Goal: Information Seeking & Learning: Learn about a topic

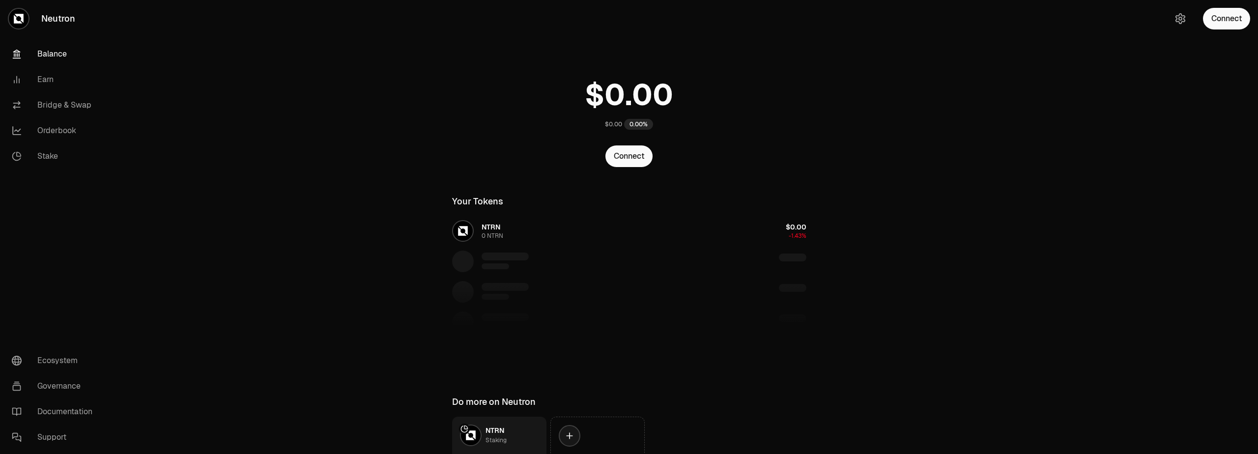
click at [379, 57] on main "$0.00 0.00% Connect Your Tokens NTRN 0 NTRN $0.00 -1.43% Do more on Neutron NTR…" at bounding box center [684, 267] width 1148 height 535
click at [774, 79] on div "$0.00 0.00%" at bounding box center [629, 101] width 378 height 77
click at [882, 65] on main "$0.00 0.00% Connect Your Tokens NTRN 0 NTRN $0.00 -1.43% Do more on Neutron NTR…" at bounding box center [684, 267] width 1148 height 535
click at [868, 90] on main "$0.00 0.00% Connect Your Tokens NTRN 0 NTRN $0.00 -1.56% Do more on Neutron NTR…" at bounding box center [684, 267] width 1148 height 535
click at [908, 116] on main "$0.00 0.00% Connect Your Tokens NTRN 0 NTRN $0.00 -1.56% Do more on Neutron NTR…" at bounding box center [684, 267] width 1148 height 535
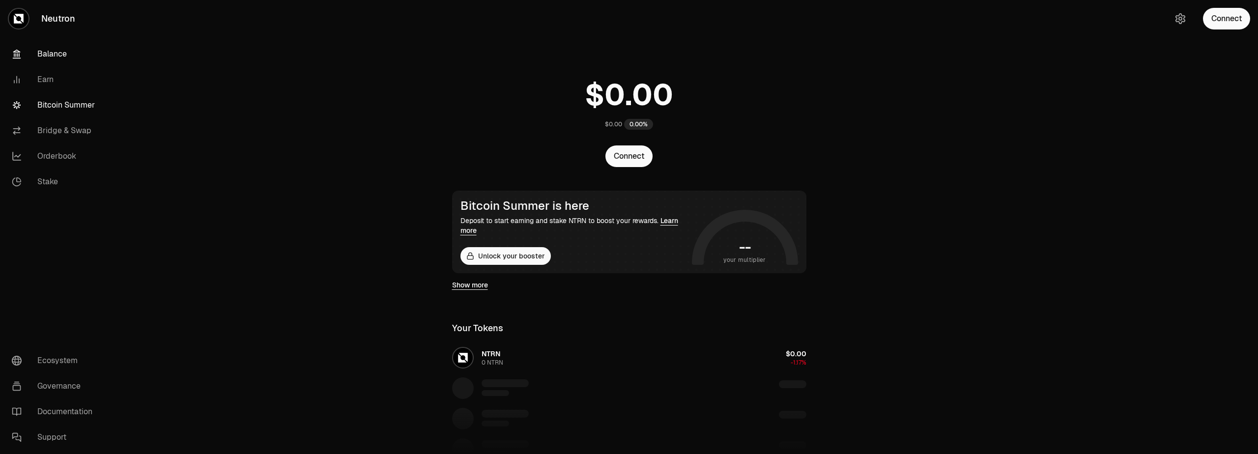
click at [47, 112] on link "Bitcoin Summer" at bounding box center [55, 105] width 102 height 26
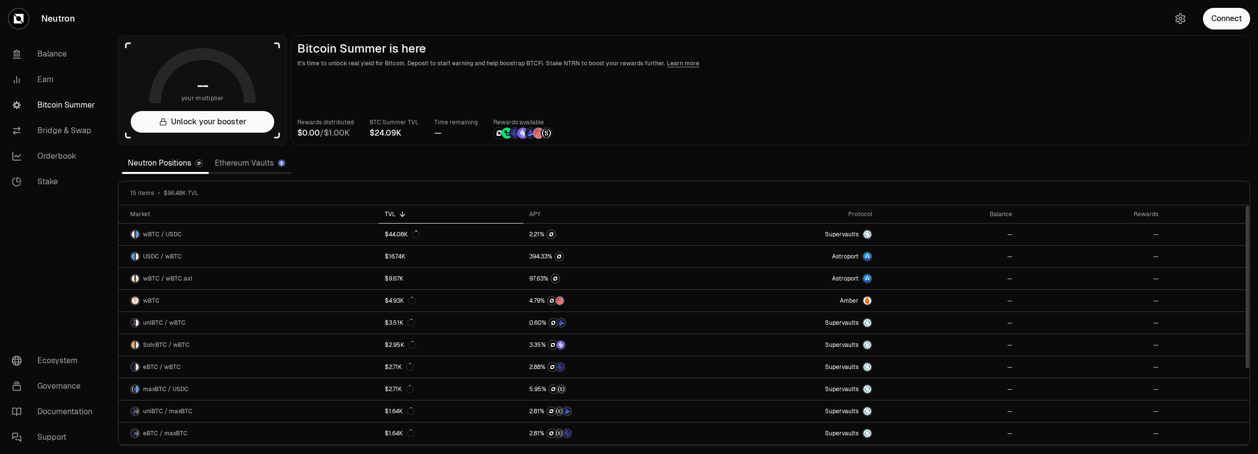
click at [77, 233] on nav "Balance Earn Bitcoin Summer Bridge & Swap Orderbook Stake Ecosystem Governance …" at bounding box center [55, 245] width 110 height 417
click at [49, 137] on link "Bridge & Swap" at bounding box center [55, 131] width 102 height 26
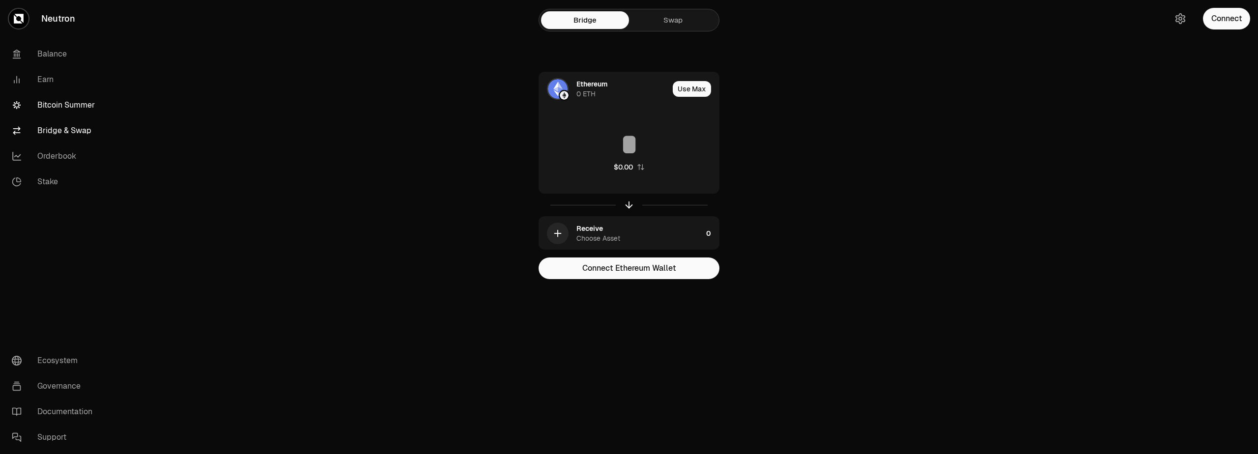
click at [42, 107] on link "Bitcoin Summer" at bounding box center [55, 105] width 102 height 26
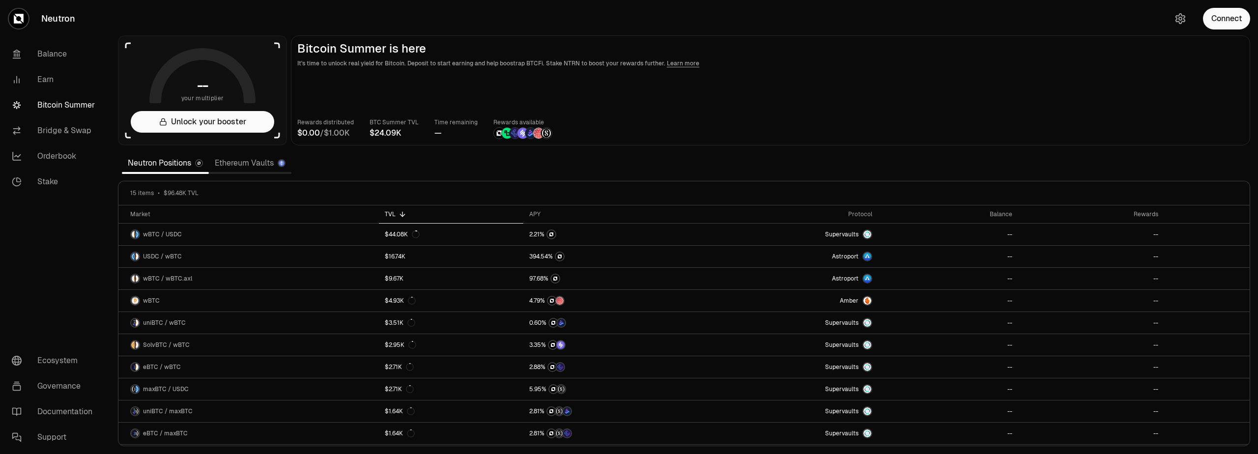
click at [476, 170] on section "-- your multiplier Unlock your booster Bitcoin Summer is here It's time to unlo…" at bounding box center [684, 227] width 1148 height 454
click at [60, 109] on link "Bitcoin Summer" at bounding box center [55, 105] width 102 height 26
click at [251, 164] on link "Ethereum Vaults" at bounding box center [250, 163] width 83 height 20
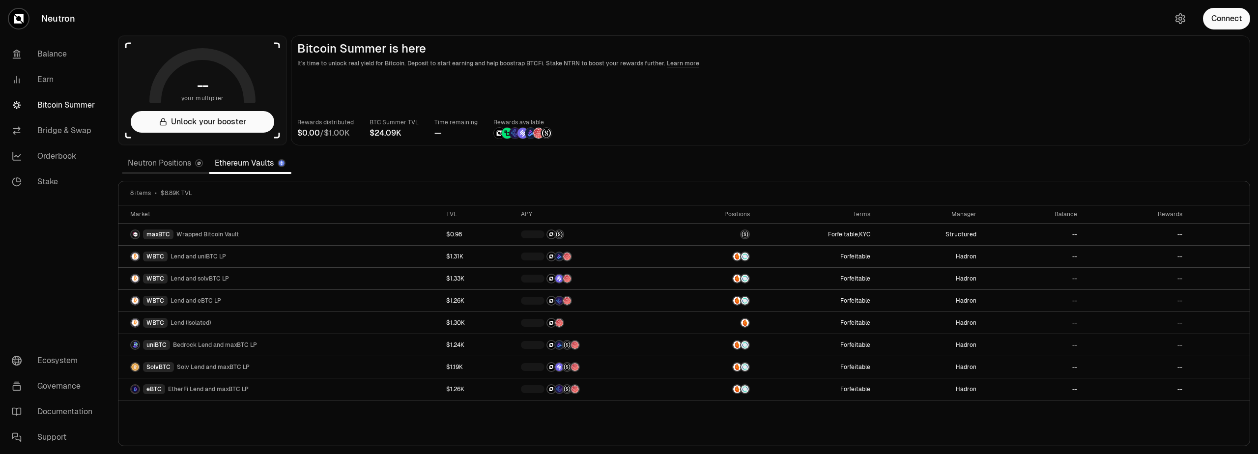
click at [726, 26] on section "-- your multiplier Unlock your booster Bitcoin Summer is here It's time to unlo…" at bounding box center [684, 227] width 1148 height 454
click at [979, 129] on div "Rewards distributed / BTC Summer TVL Time remaining 2 months Rewards available" at bounding box center [770, 128] width 946 height 22
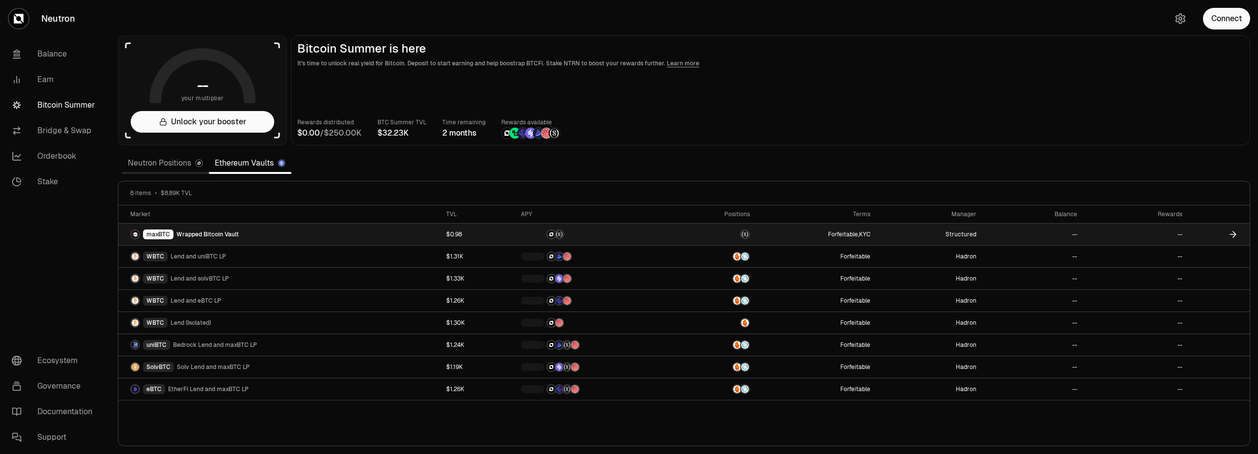
click at [135, 234] on img at bounding box center [135, 234] width 8 height 8
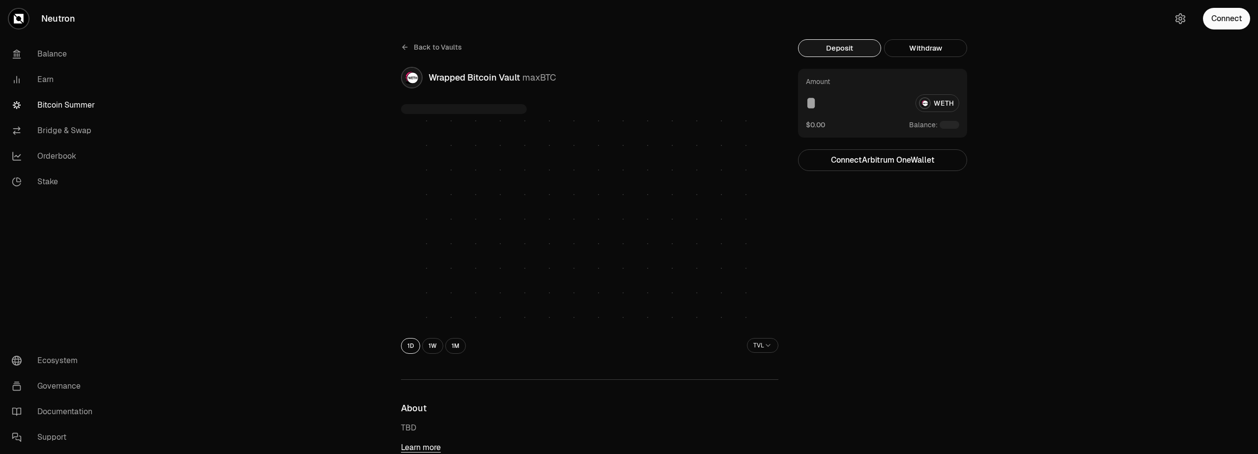
click at [53, 25] on link "Neutron" at bounding box center [55, 18] width 110 height 37
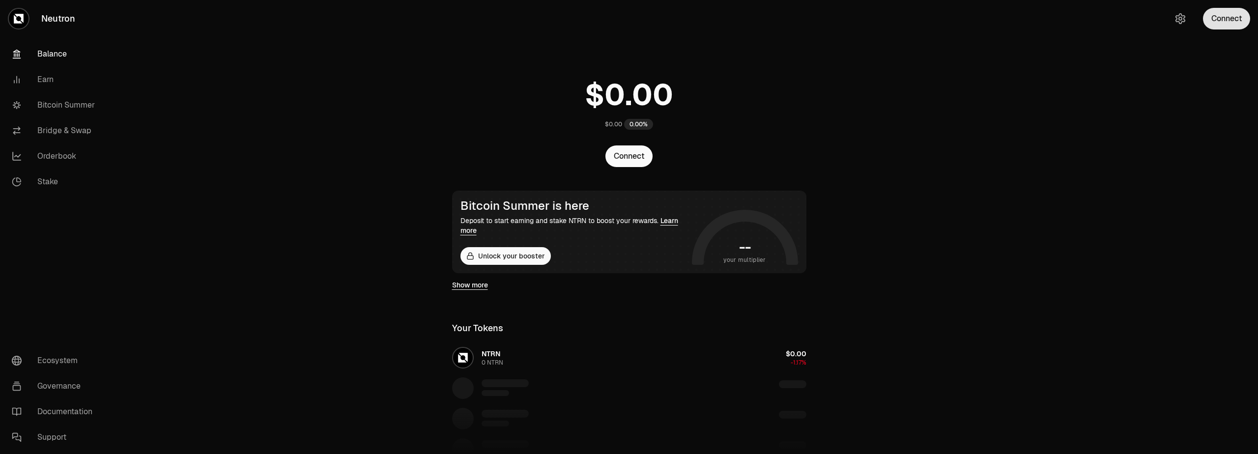
click at [1228, 17] on button "Connect" at bounding box center [1226, 19] width 47 height 22
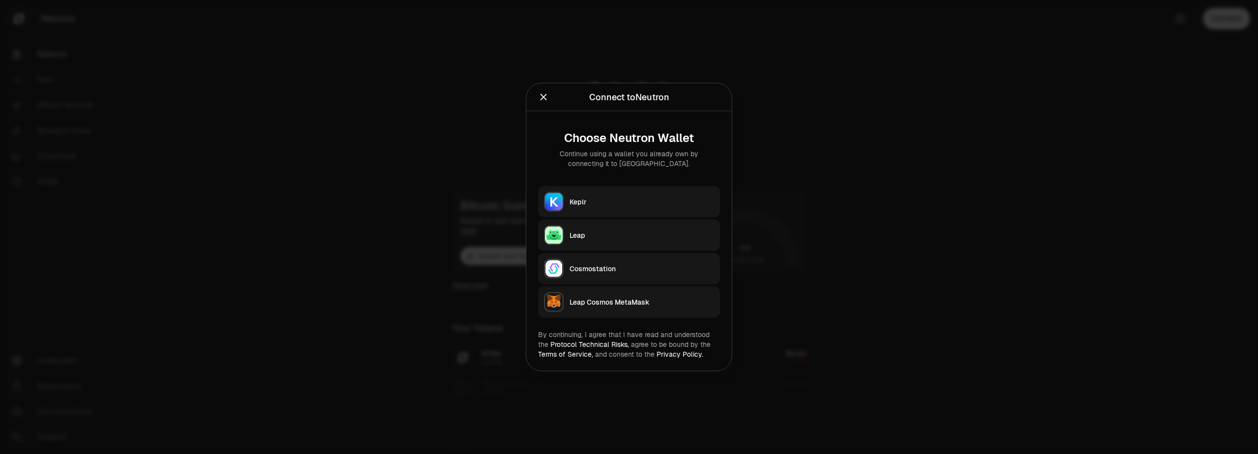
click at [600, 208] on button "Keplr" at bounding box center [629, 201] width 182 height 31
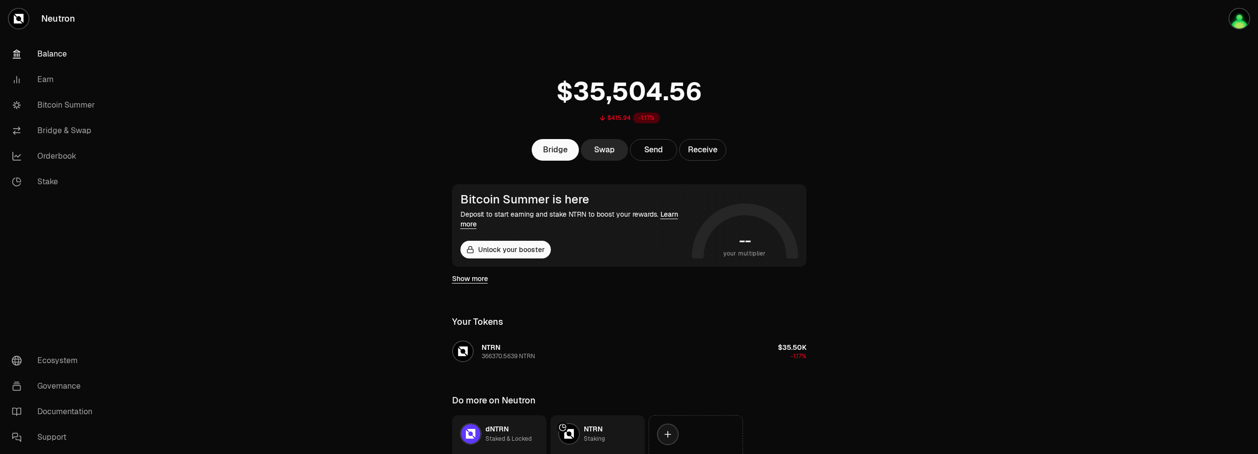
click at [333, 228] on main "$415.94 -1.17% Bridge Swap Send Receive Bitcoin Summer is here Deposit to start…" at bounding box center [684, 266] width 1148 height 533
click at [511, 250] on button "Unlock your booster" at bounding box center [505, 250] width 90 height 18
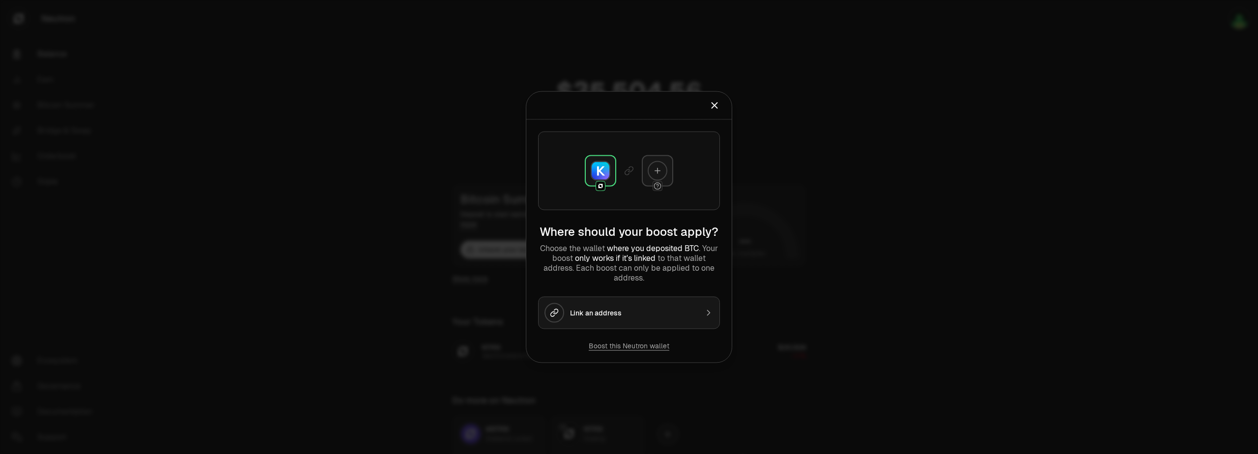
click at [712, 107] on icon "Close" at bounding box center [714, 105] width 11 height 11
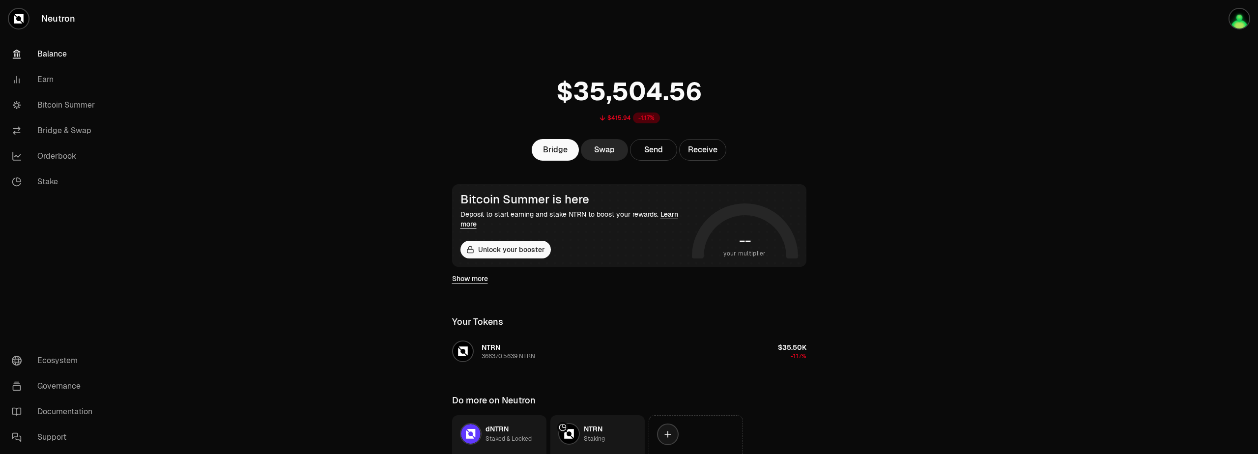
click at [479, 282] on link "Show more" at bounding box center [470, 279] width 36 height 10
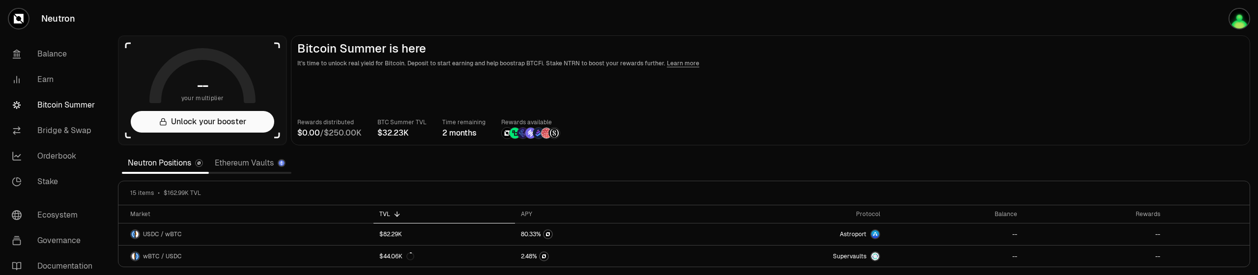
click at [249, 163] on link "Ethereum Vaults" at bounding box center [250, 163] width 83 height 20
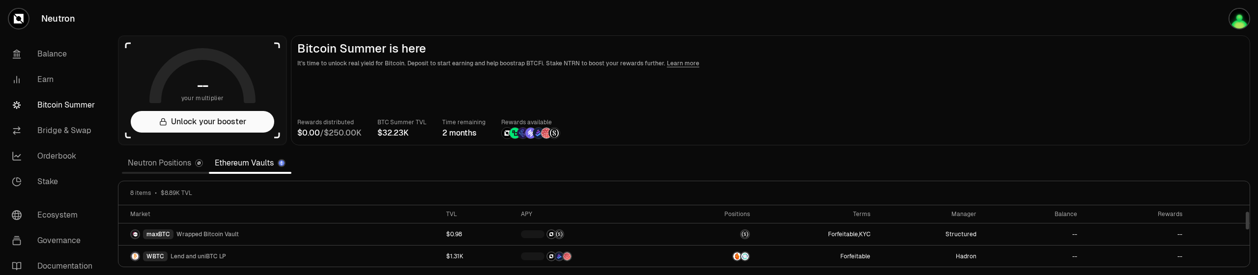
scroll to position [133, 0]
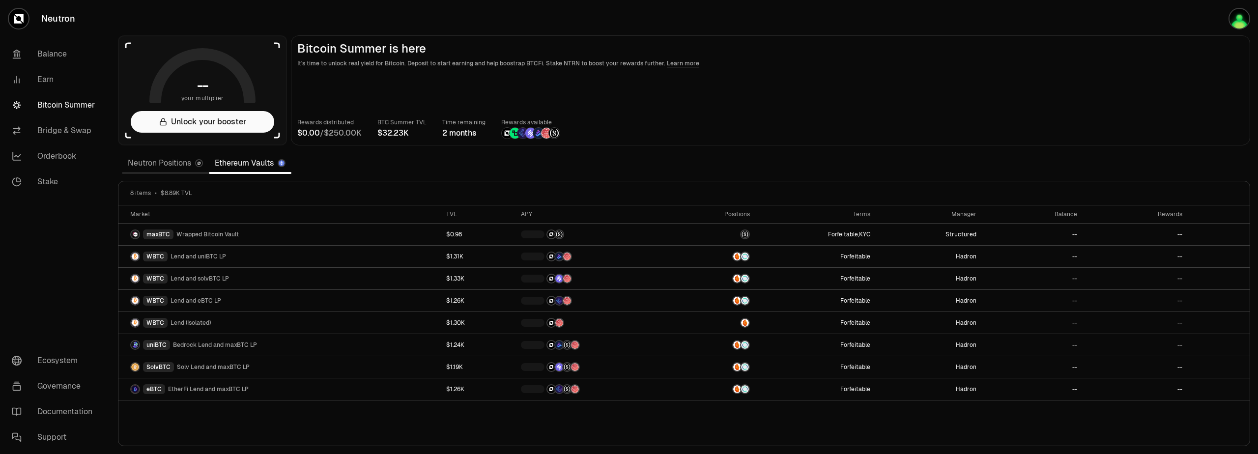
click at [156, 168] on link "Neutron Positions" at bounding box center [165, 163] width 87 height 20
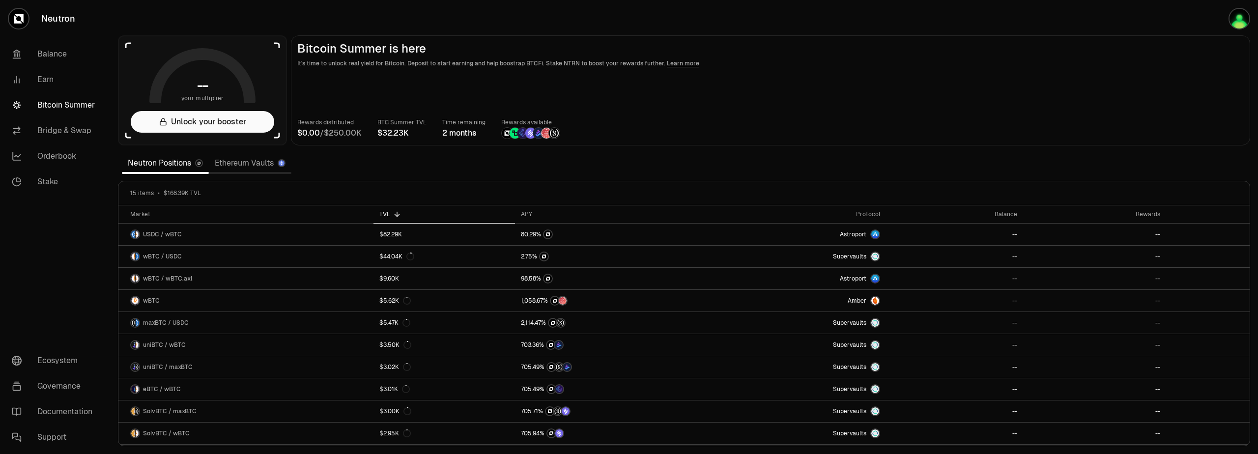
click at [261, 169] on link "Ethereum Vaults" at bounding box center [250, 163] width 83 height 20
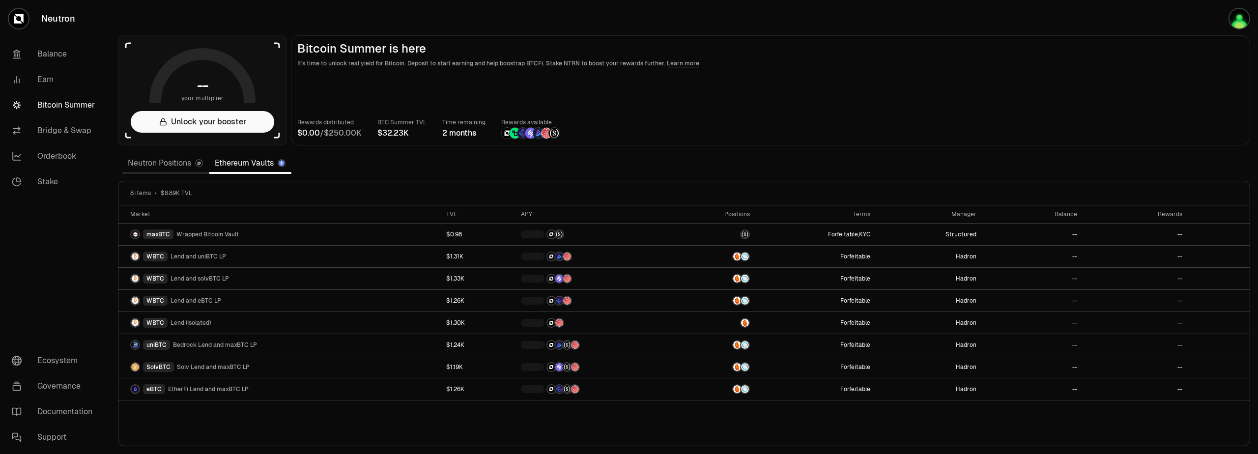
click at [538, 161] on section "-- your multiplier Unlock your booster Bitcoin Summer is here It's time to unlo…" at bounding box center [684, 227] width 1148 height 454
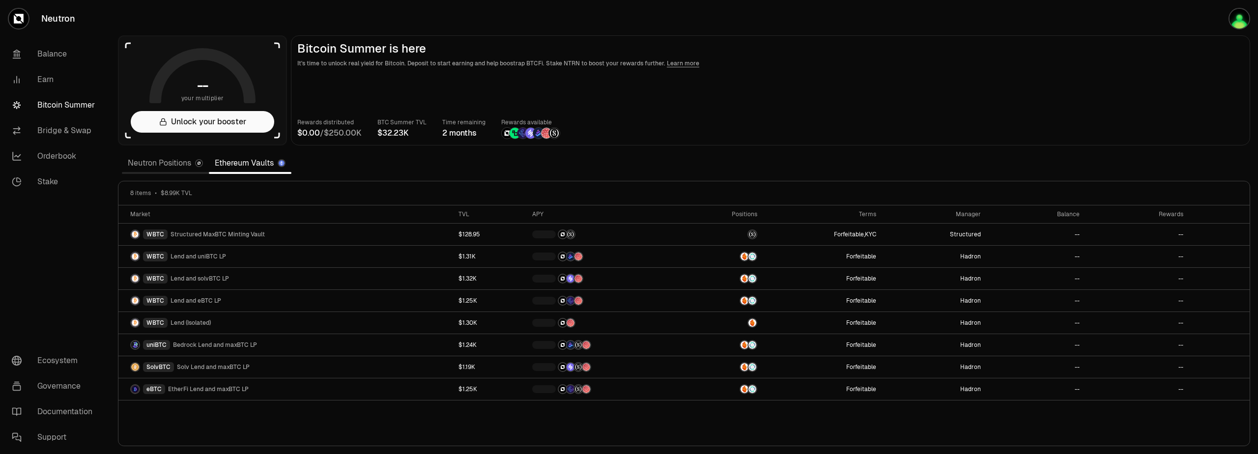
click at [170, 160] on link "Neutron Positions" at bounding box center [165, 163] width 87 height 20
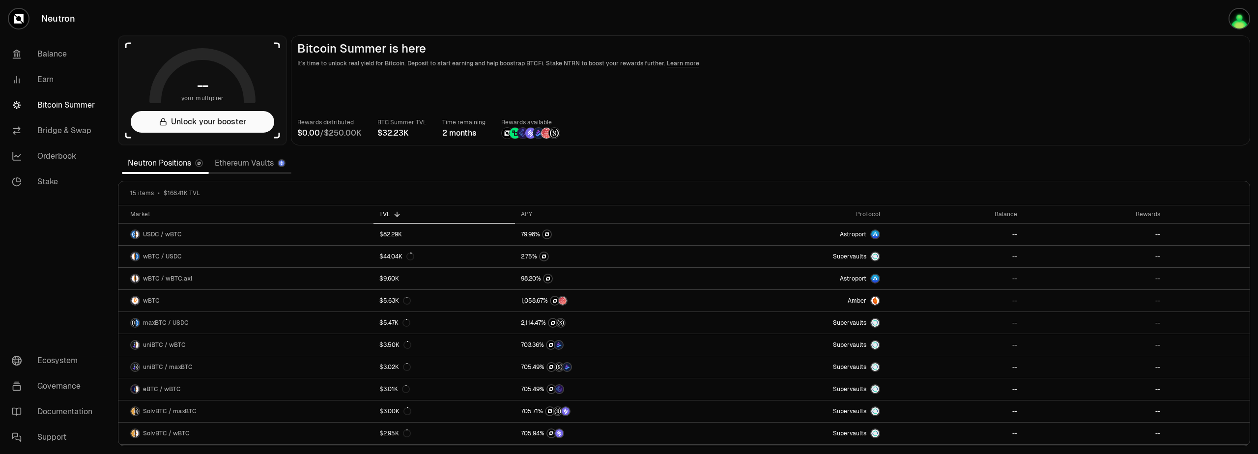
click at [248, 164] on link "Ethereum Vaults" at bounding box center [250, 163] width 83 height 20
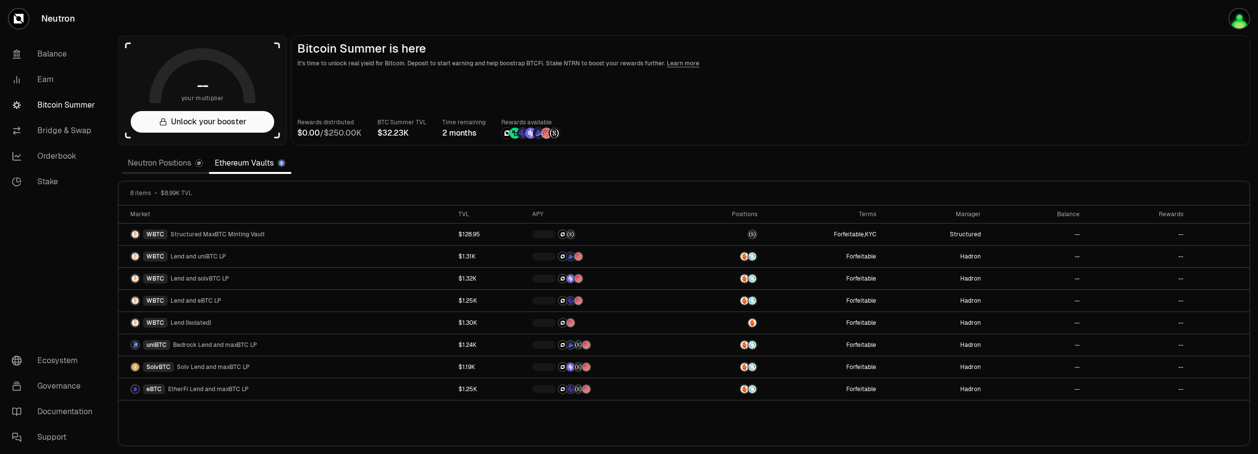
click at [485, 26] on section "-- your multiplier Unlock your booster Bitcoin Summer is here It's time to unlo…" at bounding box center [684, 227] width 1148 height 454
click at [171, 163] on link "Neutron Positions" at bounding box center [165, 163] width 87 height 20
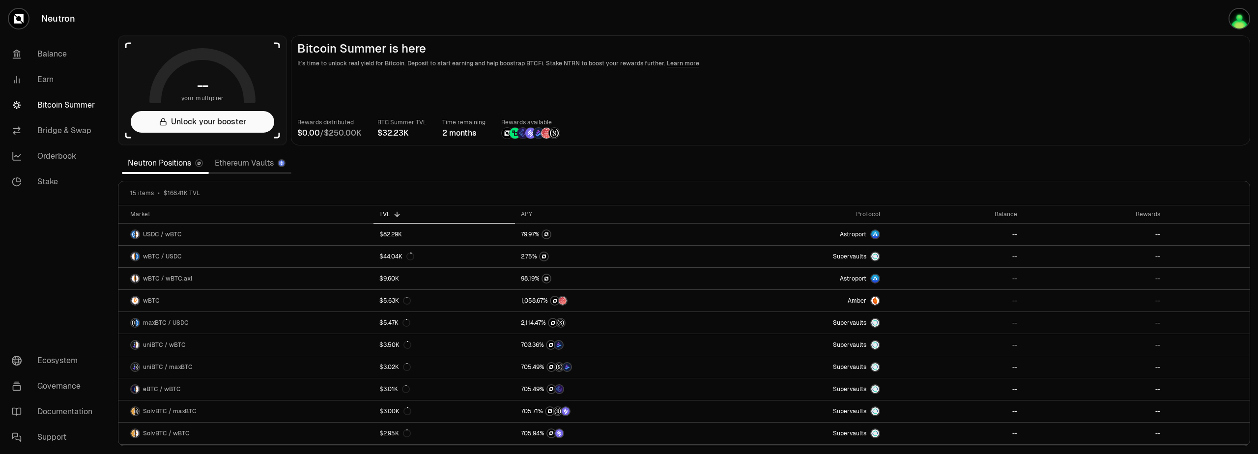
click at [236, 164] on link "Ethereum Vaults" at bounding box center [250, 163] width 83 height 20
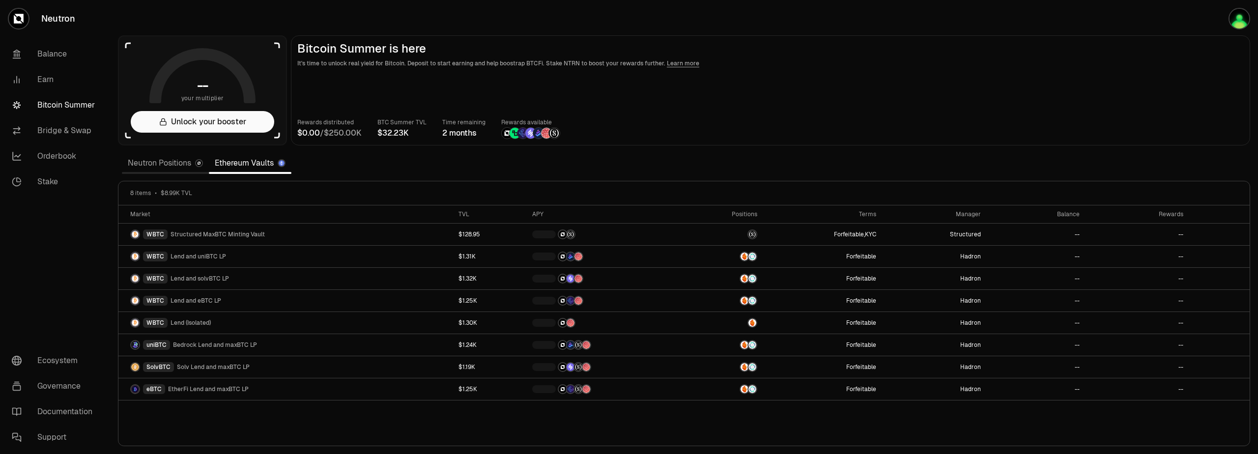
click at [477, 167] on section "-- your multiplier Unlock your booster Bitcoin Summer is here It's time to unlo…" at bounding box center [684, 227] width 1148 height 454
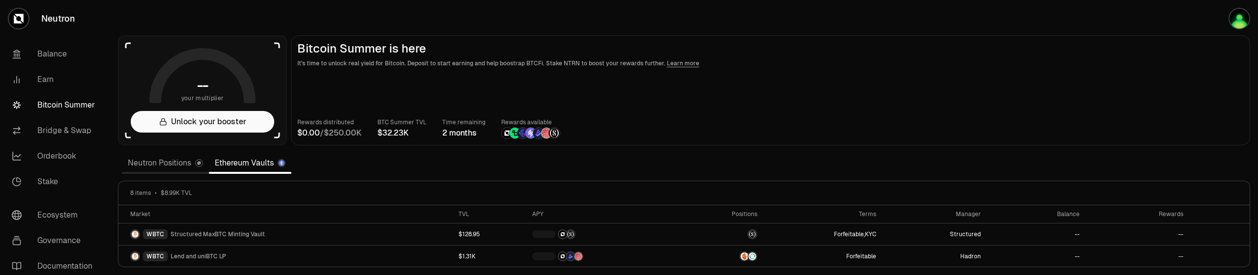
click at [339, 169] on section "-- your multiplier Unlock your booster Bitcoin Summer is here It's time to unlo…" at bounding box center [684, 137] width 1148 height 275
click at [685, 126] on div "Rewards distributed / BTC Summer TVL Time remaining 2 months Rewards available" at bounding box center [770, 128] width 946 height 22
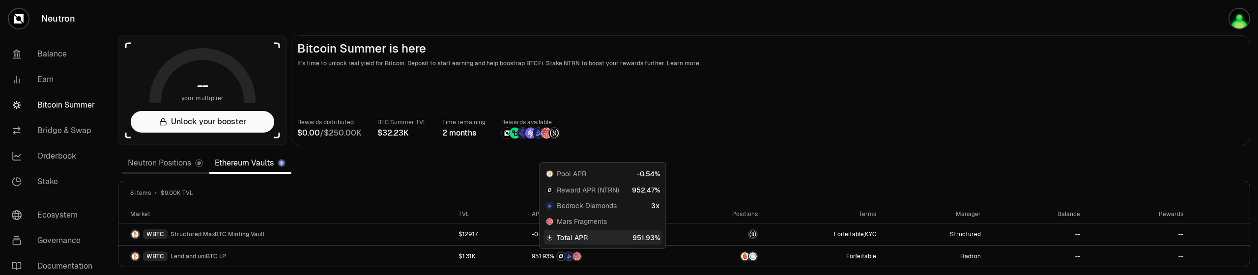
click at [704, 150] on section "-- your multiplier Unlock your booster Bitcoin Summer is here It's time to unlo…" at bounding box center [684, 137] width 1148 height 275
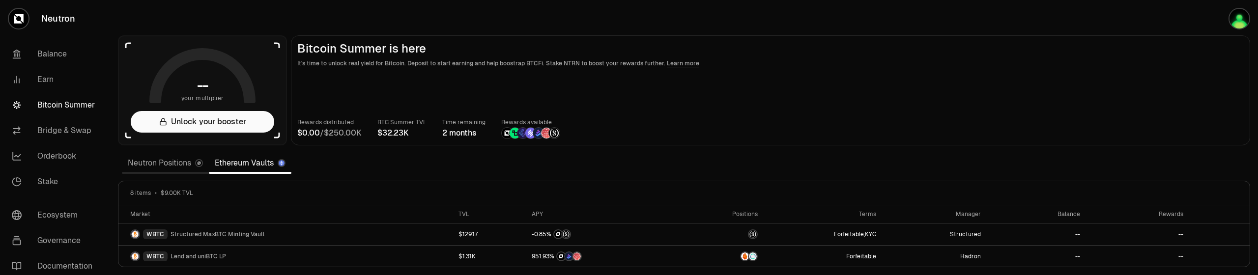
click at [679, 132] on div "Rewards distributed / BTC Summer TVL Time remaining 2 months Rewards available" at bounding box center [770, 128] width 946 height 22
click at [487, 15] on section "-- your multiplier Unlock your booster Bitcoin Summer is here It's time to unlo…" at bounding box center [684, 137] width 1148 height 275
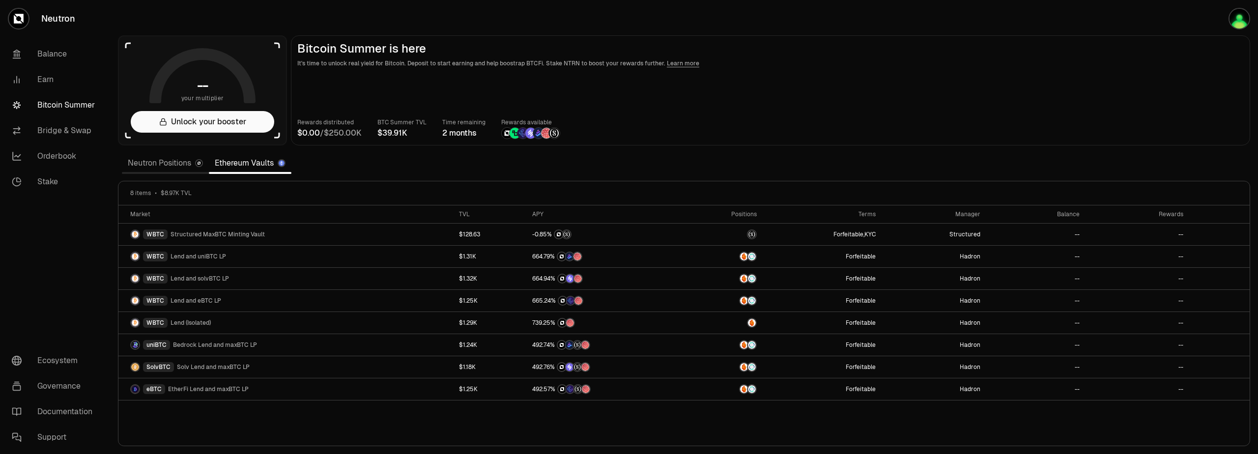
click at [413, 23] on section "-- your multiplier Unlock your booster Bitcoin Summer is here It's time to unlo…" at bounding box center [684, 227] width 1148 height 454
click at [21, 19] on icon at bounding box center [19, 19] width 10 height 10
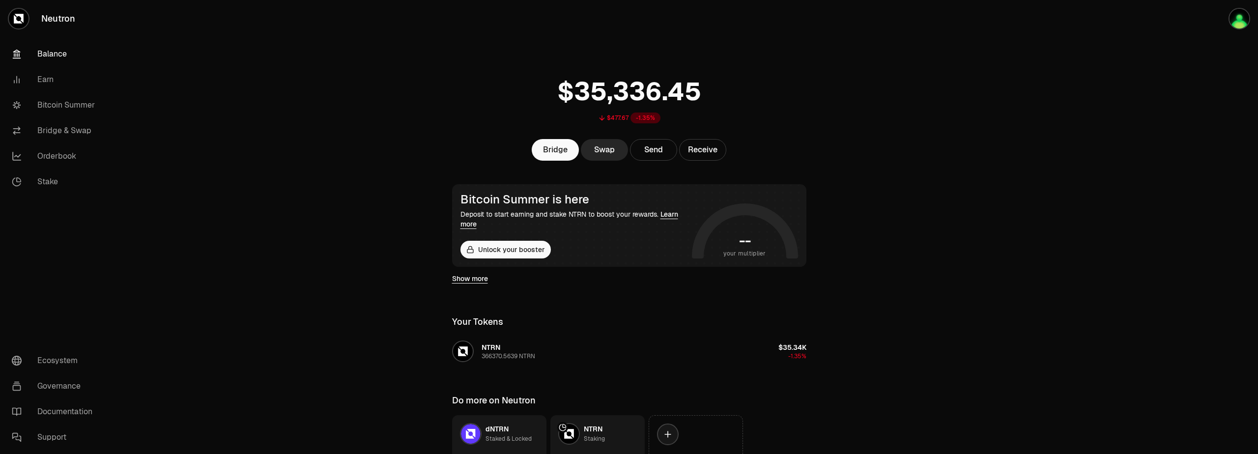
click at [376, 84] on main "$477.67 -1.35% Bridge Swap Send Receive Bitcoin Summer is here Deposit to start…" at bounding box center [684, 266] width 1148 height 533
click at [68, 17] on link "Neutron" at bounding box center [55, 18] width 110 height 37
click at [506, 250] on button "Unlock your booster" at bounding box center [505, 250] width 90 height 18
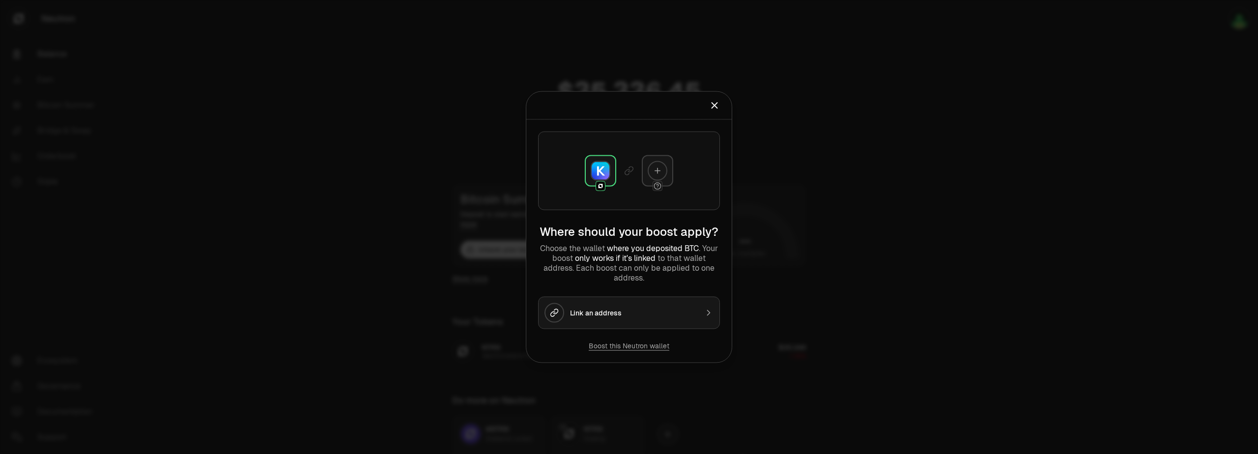
click at [711, 109] on icon "Close" at bounding box center [714, 105] width 11 height 11
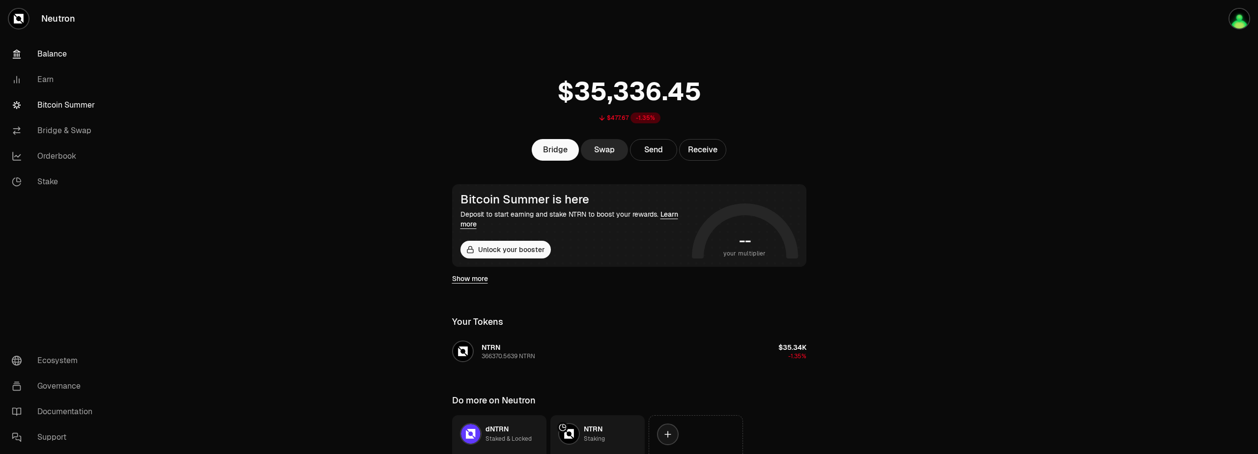
click at [67, 104] on link "Bitcoin Summer" at bounding box center [55, 105] width 102 height 26
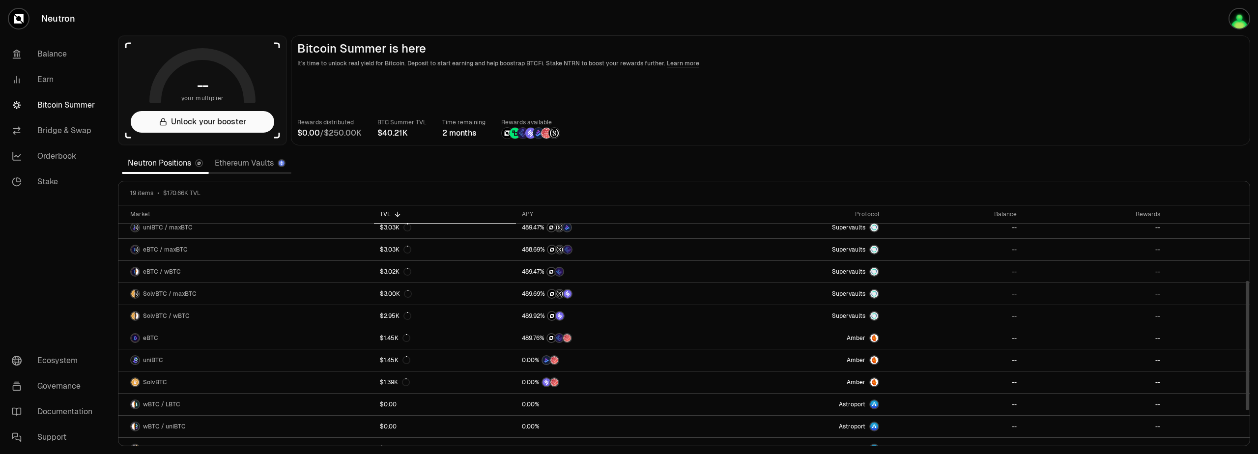
scroll to position [198, 0]
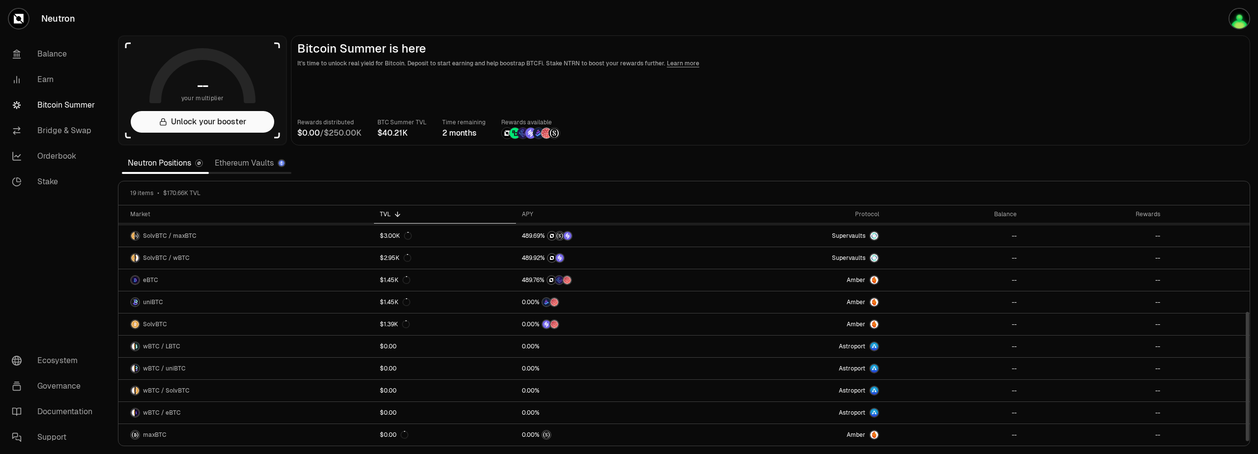
click at [241, 166] on link "Ethereum Vaults" at bounding box center [250, 163] width 83 height 20
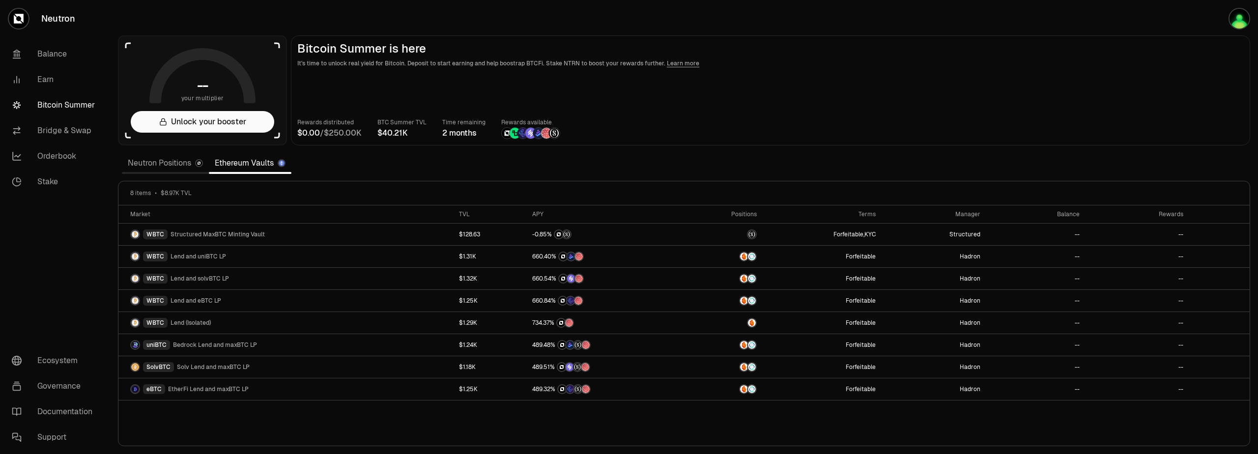
click at [251, 414] on div "Market TVL APY Positions Terms Manager Balance Rewards WBTC Structured MaxBTC M…" at bounding box center [683, 325] width 1131 height 241
click at [414, 22] on section "-- your multiplier Unlock your booster Bitcoin Summer is here It's time to unlo…" at bounding box center [684, 227] width 1148 height 454
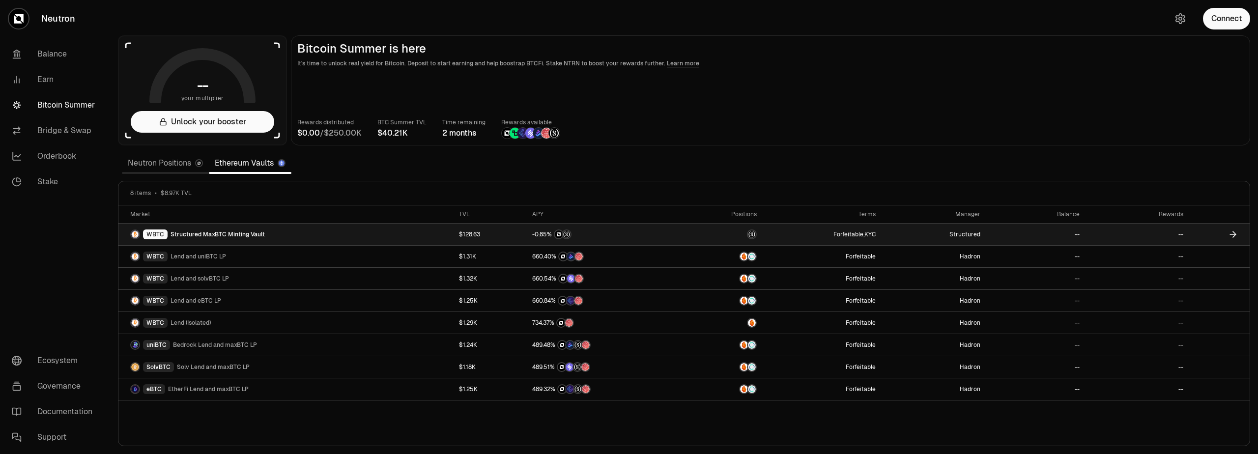
click at [134, 233] on img at bounding box center [135, 234] width 8 height 8
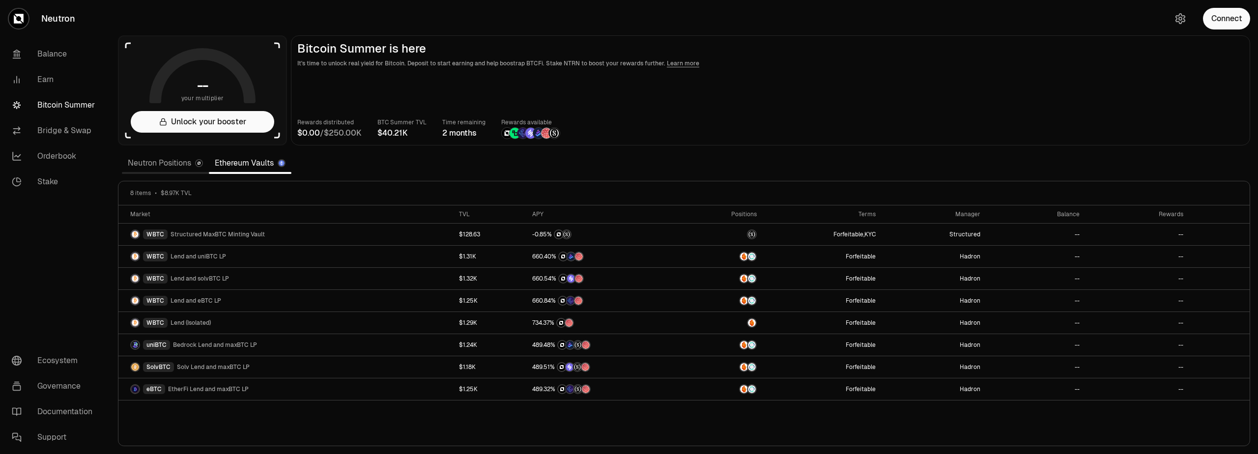
click at [433, 11] on section "-- your multiplier Unlock your booster Bitcoin Summer is here It's time to unlo…" at bounding box center [684, 227] width 1148 height 454
click at [146, 159] on link "Neutron Positions" at bounding box center [165, 163] width 87 height 20
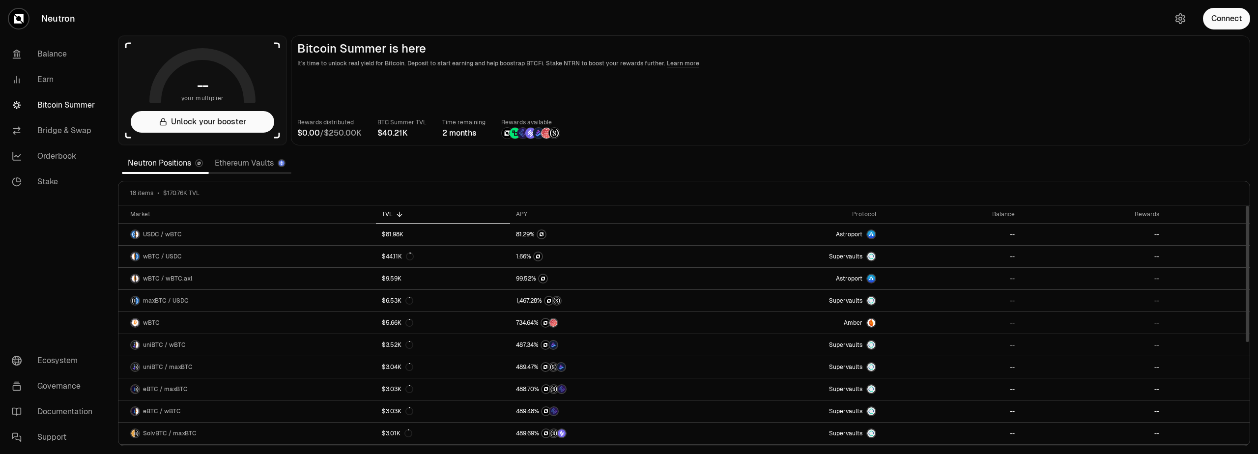
click at [243, 169] on link "Ethereum Vaults" at bounding box center [250, 163] width 83 height 20
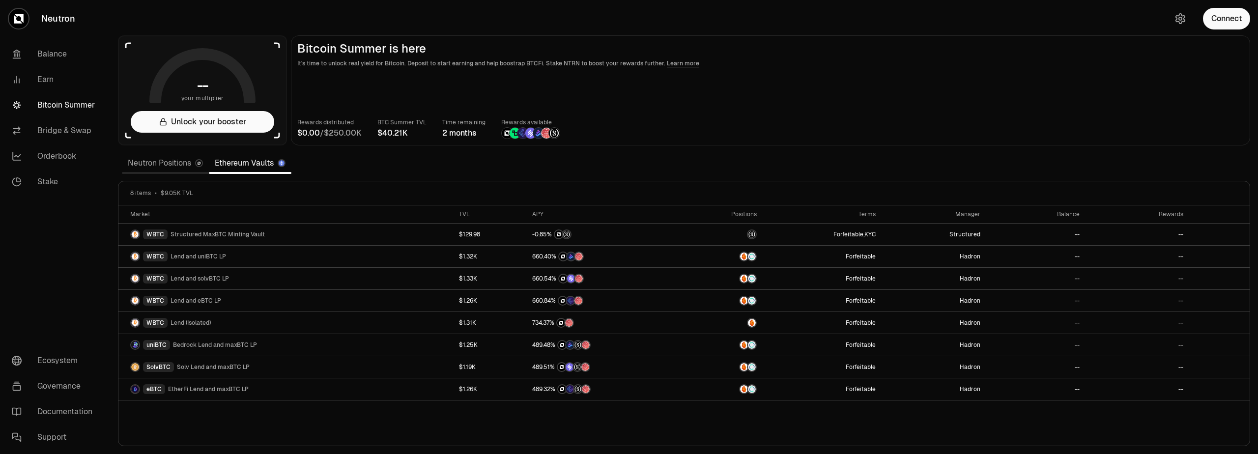
click at [57, 256] on nav "Balance Earn Bitcoin Summer Bridge & Swap Orderbook Stake Ecosystem Governance …" at bounding box center [55, 245] width 110 height 417
click at [524, 169] on section "-- your multiplier Unlock your booster Bitcoin Summer is here It's time to unlo…" at bounding box center [684, 227] width 1148 height 454
click at [158, 167] on link "Neutron Positions" at bounding box center [165, 163] width 87 height 20
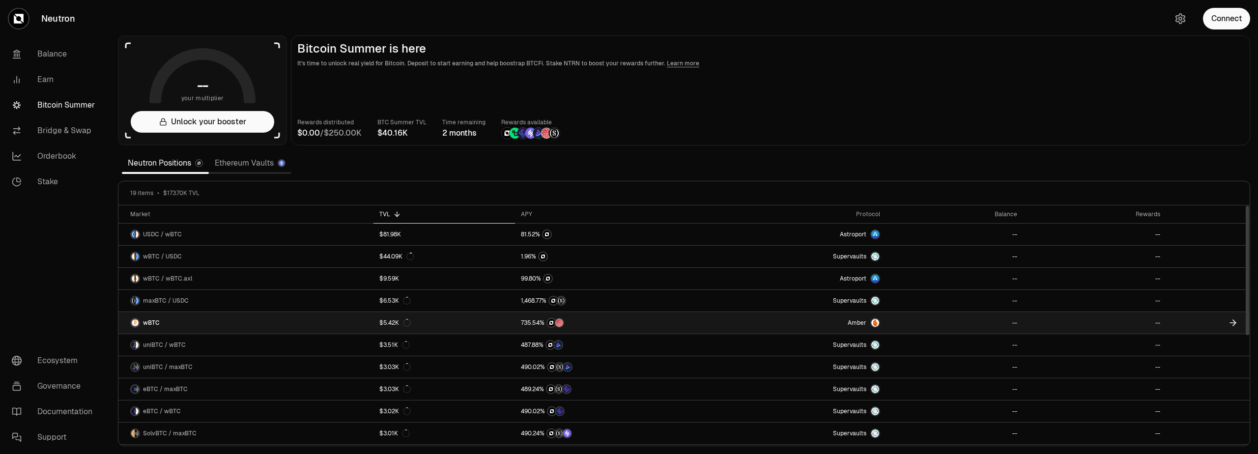
click at [233, 323] on link "wBTC" at bounding box center [245, 323] width 255 height 22
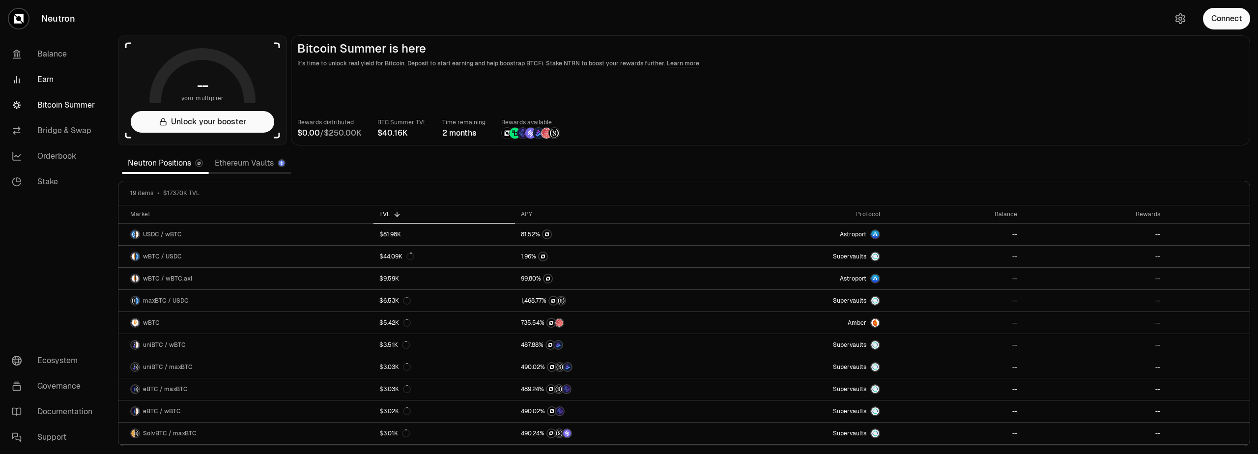
click at [46, 82] on link "Earn" at bounding box center [55, 80] width 102 height 26
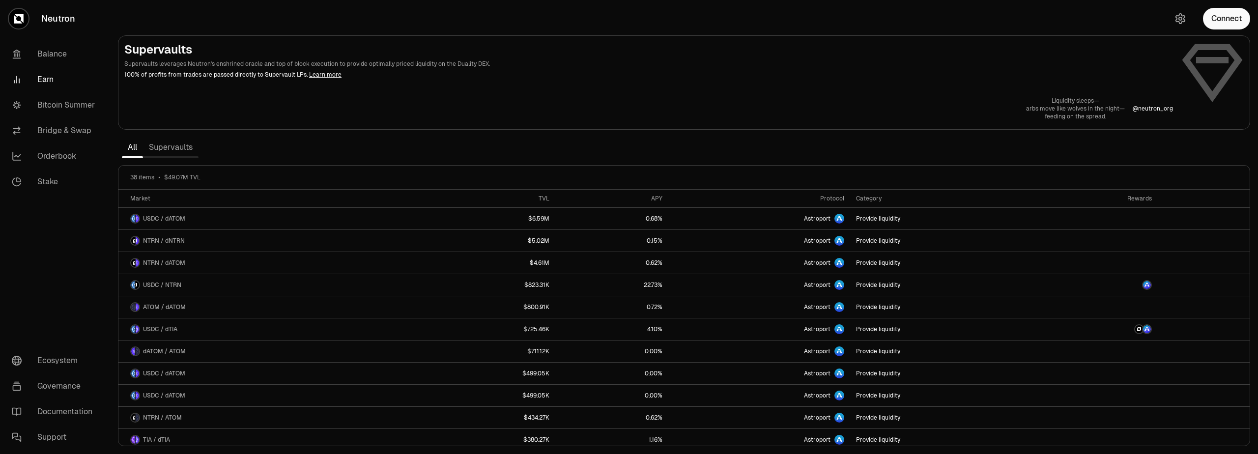
click at [443, 140] on section "Supervaults Supervaults leverages Neutron's enshrined oracle and top of block e…" at bounding box center [684, 227] width 1148 height 454
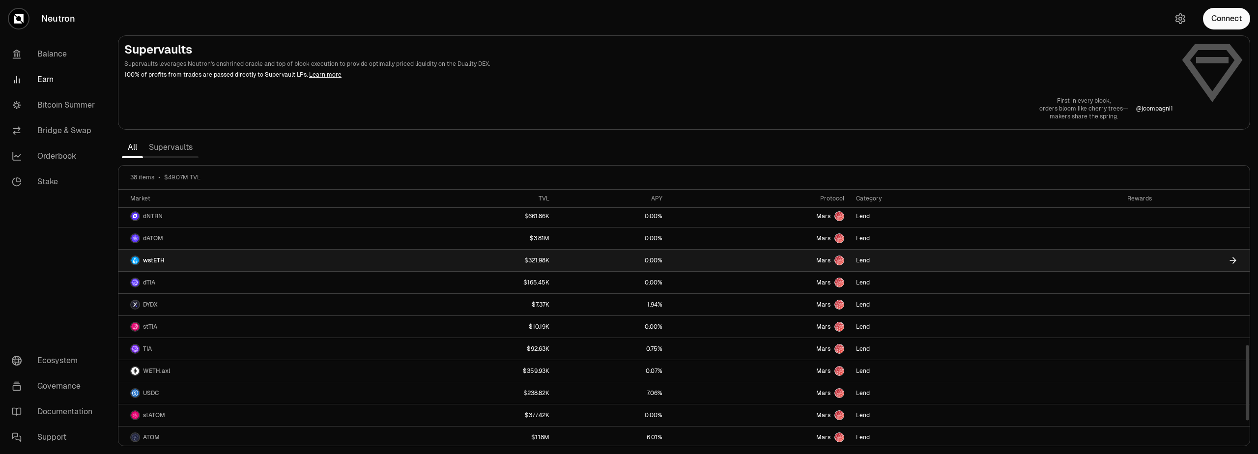
scroll to position [590, 0]
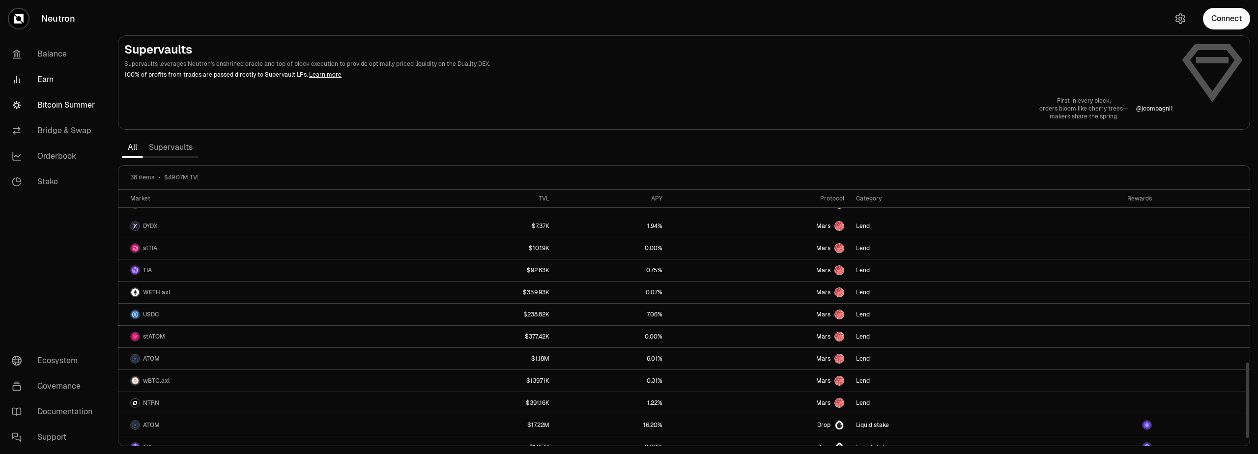
click at [72, 108] on link "Bitcoin Summer" at bounding box center [55, 105] width 102 height 26
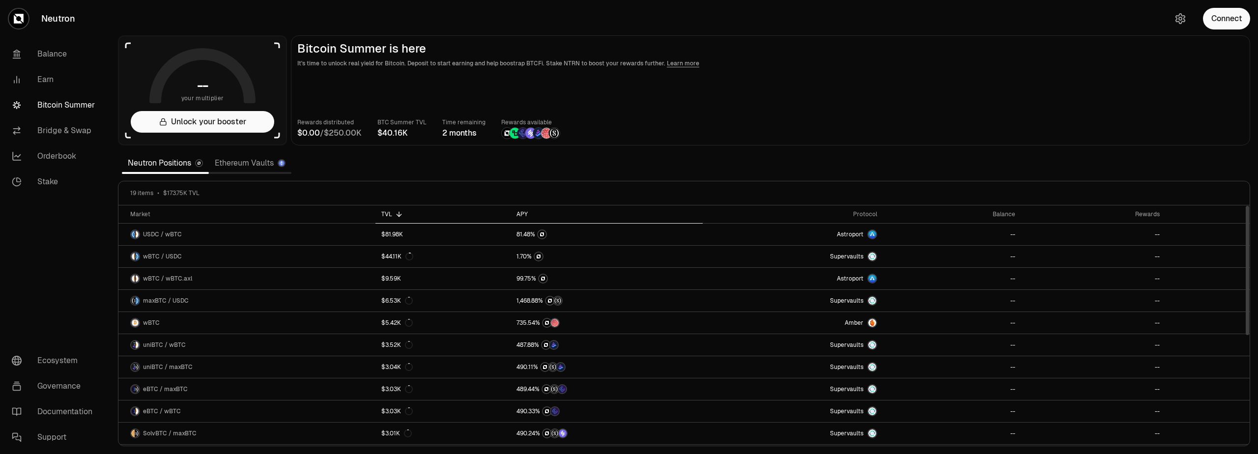
click at [529, 214] on div "APY" at bounding box center [606, 214] width 180 height 8
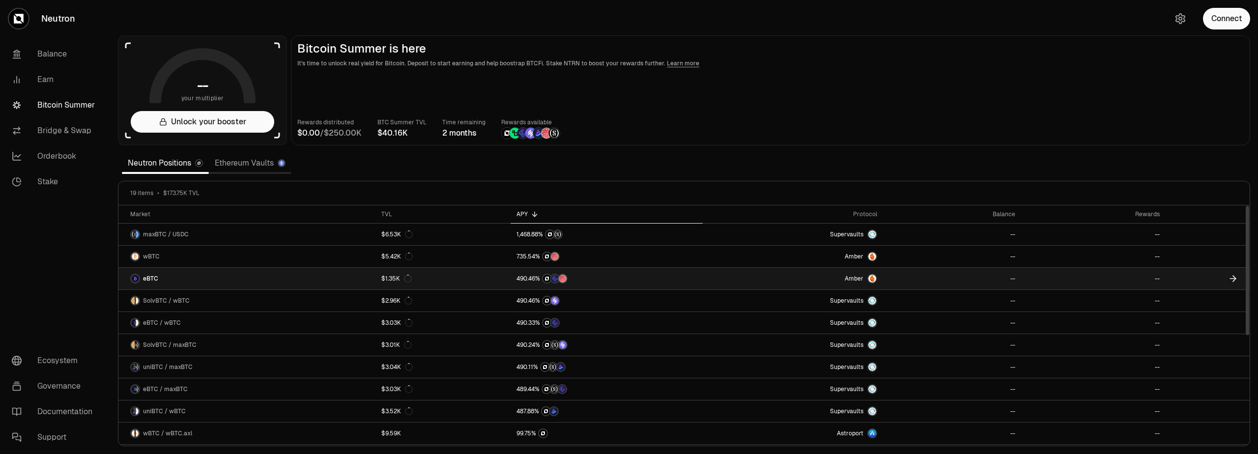
scroll to position [198, 0]
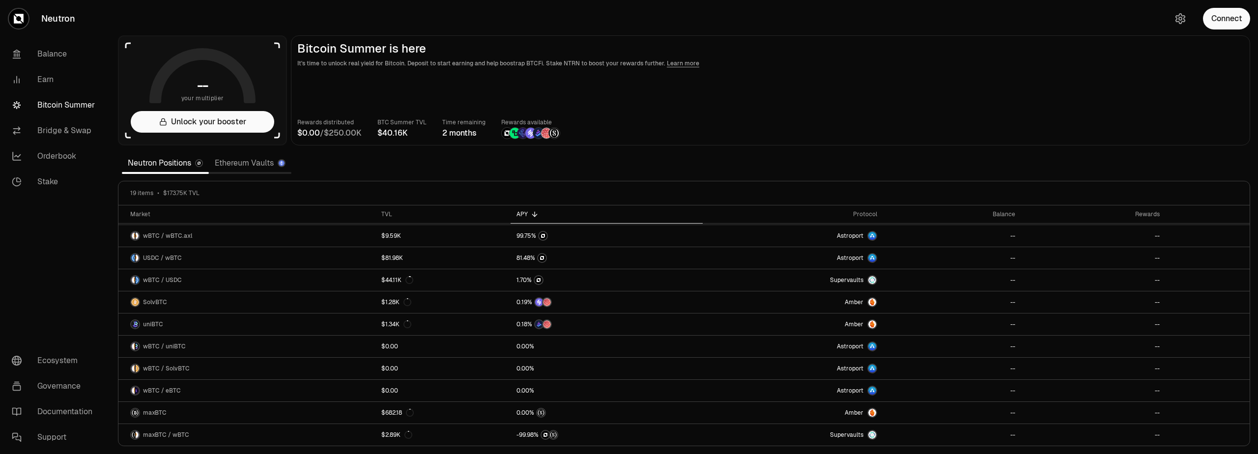
click at [248, 167] on link "Ethereum Vaults" at bounding box center [250, 163] width 83 height 20
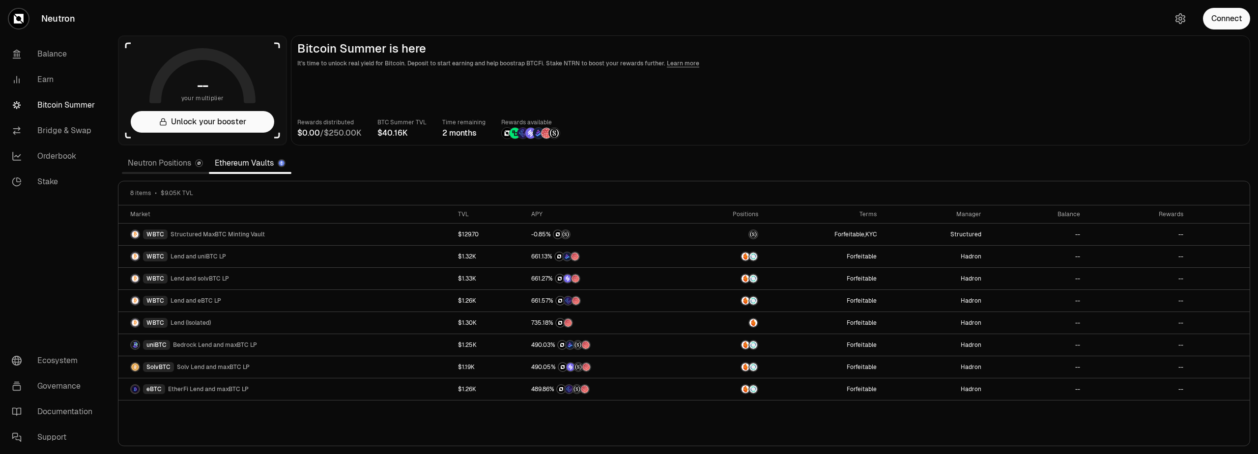
click at [569, 18] on section "-- your multiplier Unlock your booster Bitcoin Summer is here It's time to unlo…" at bounding box center [684, 227] width 1148 height 454
